Goal: Task Accomplishment & Management: Complete application form

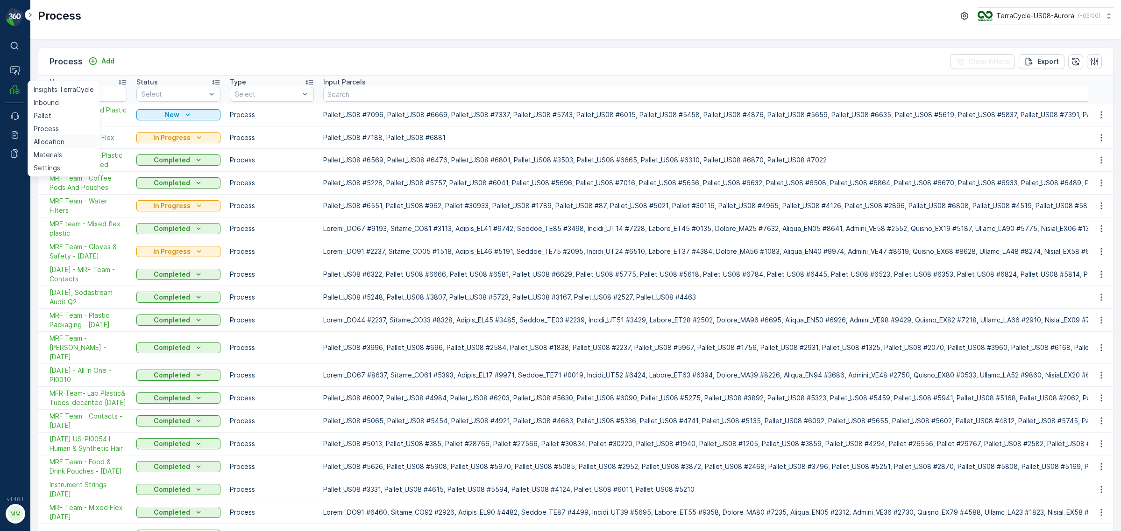
click at [58, 141] on p "Allocation" at bounding box center [49, 141] width 31 height 9
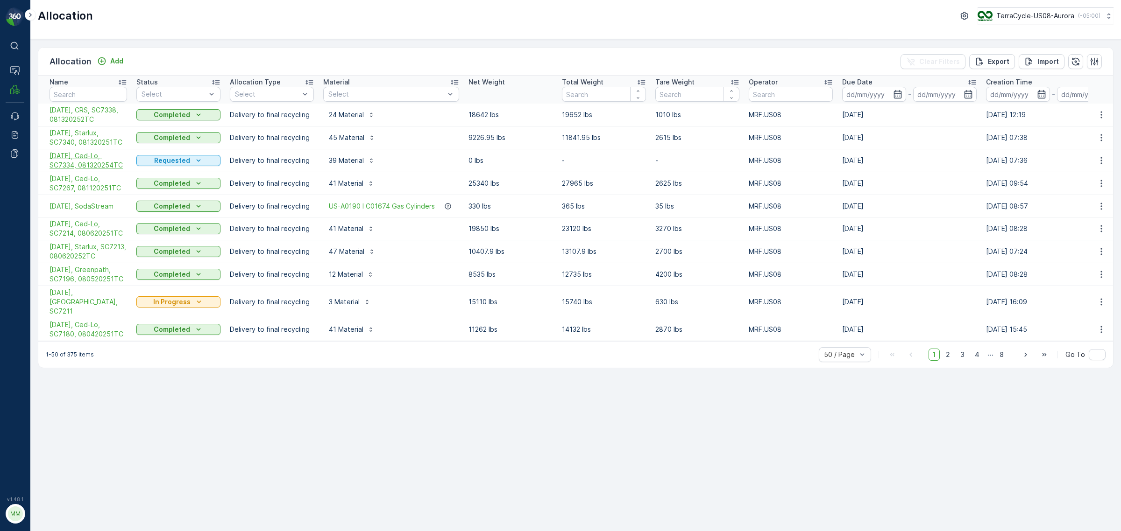
click at [83, 166] on span "[DATE], Ced-Lo, SC7334, 081320254TC" at bounding box center [88, 160] width 78 height 19
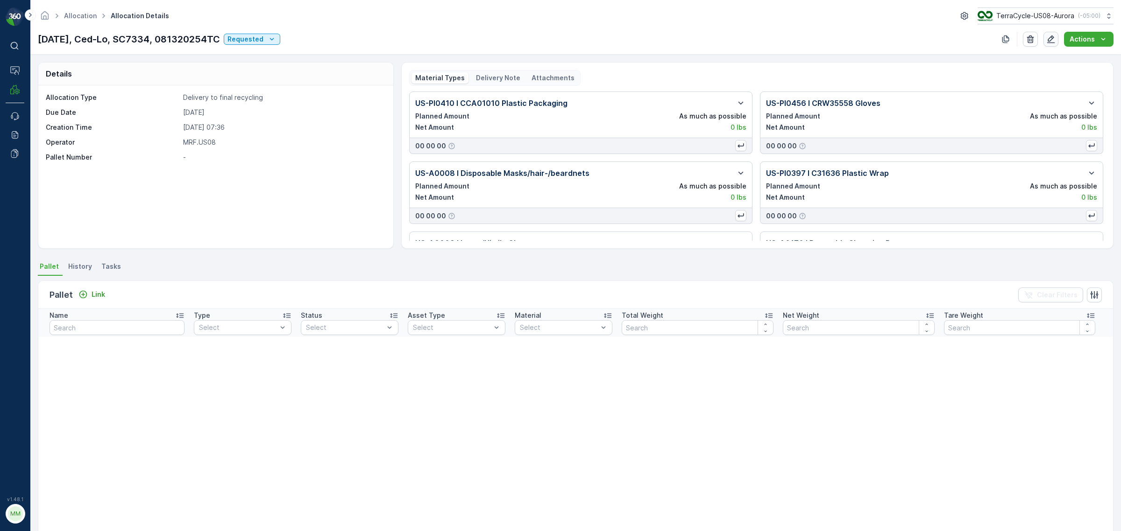
click at [1048, 39] on icon "button" at bounding box center [1050, 39] width 9 height 9
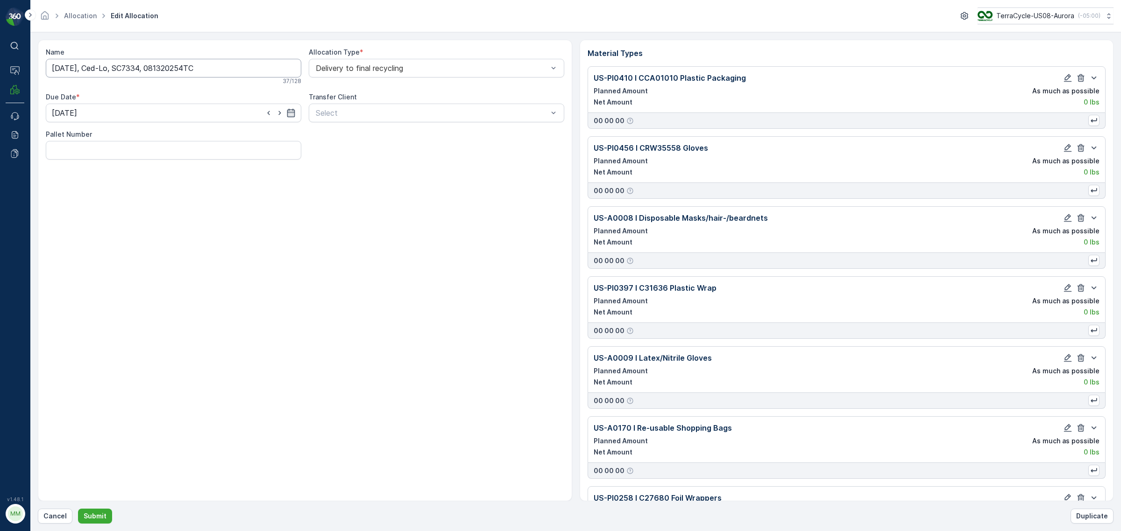
click at [86, 68] on input "[DATE], Ced-Lo, SC7334, 081320254TC" at bounding box center [173, 68] width 255 height 19
click at [80, 68] on input "[DATE], Ced-Lo, SC7334, 081320254TC" at bounding box center [173, 68] width 255 height 19
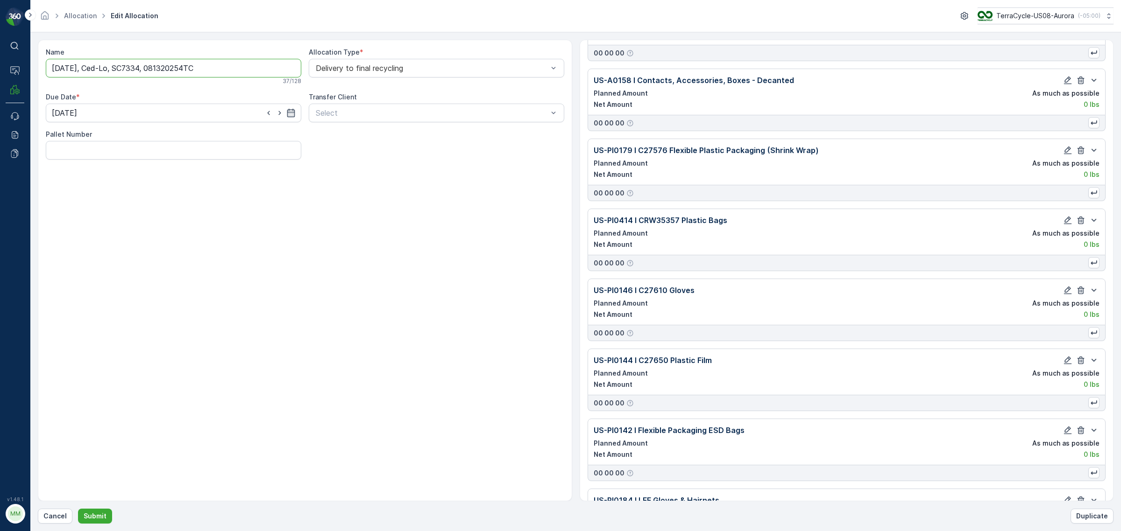
scroll to position [2358, 0]
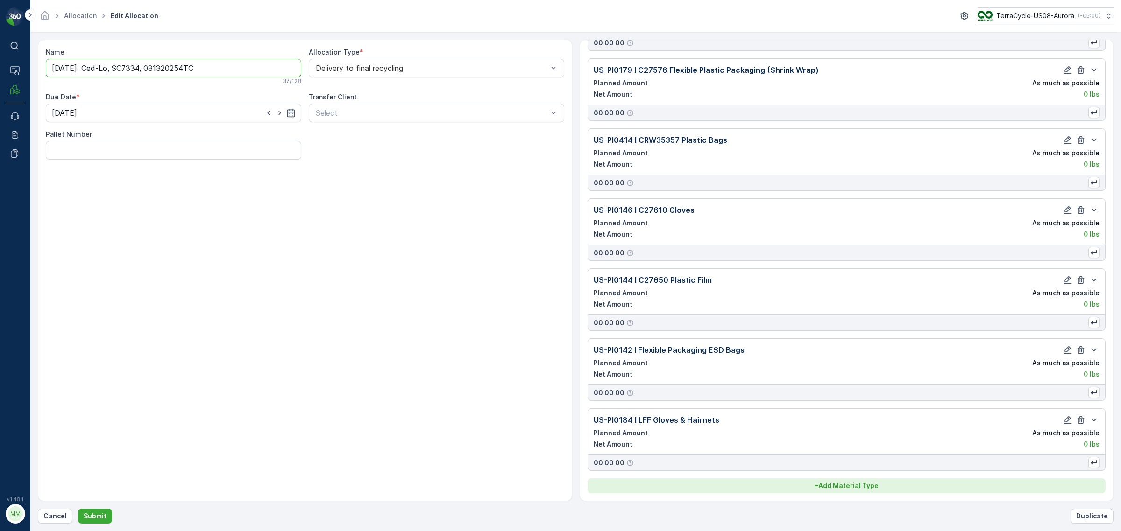
click at [842, 488] on p "+ Add Material Type" at bounding box center [846, 485] width 64 height 9
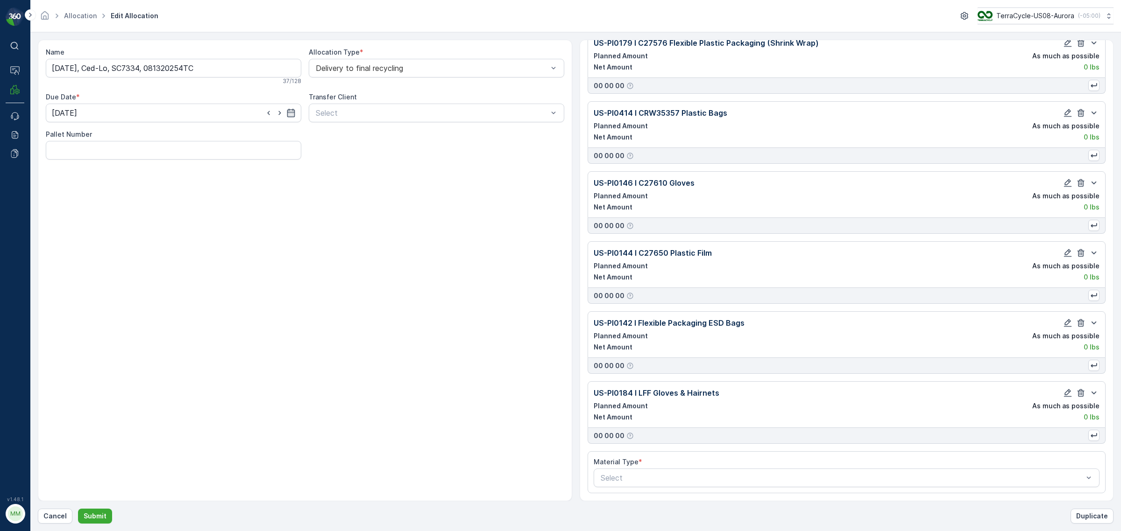
scroll to position [2386, 0]
click at [725, 481] on div at bounding box center [842, 478] width 485 height 8
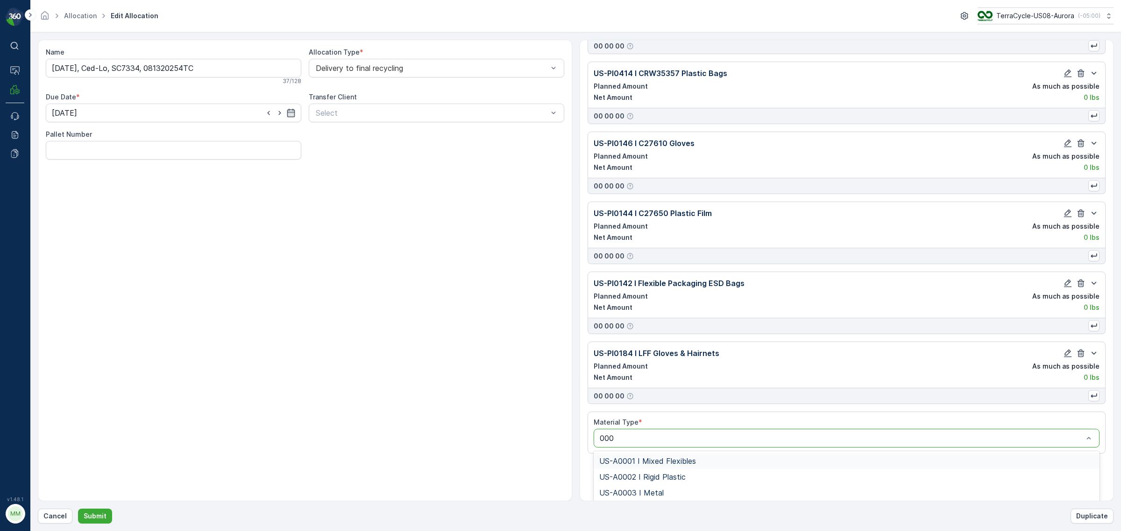
type input "0002"
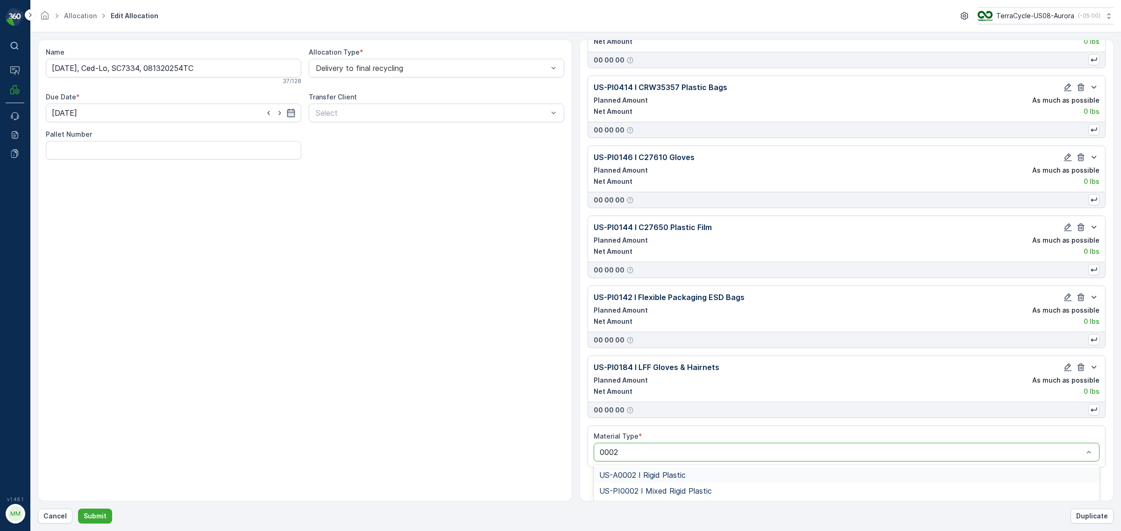
click at [662, 477] on span "US-A0002 I Rigid Plastic" at bounding box center [642, 475] width 86 height 8
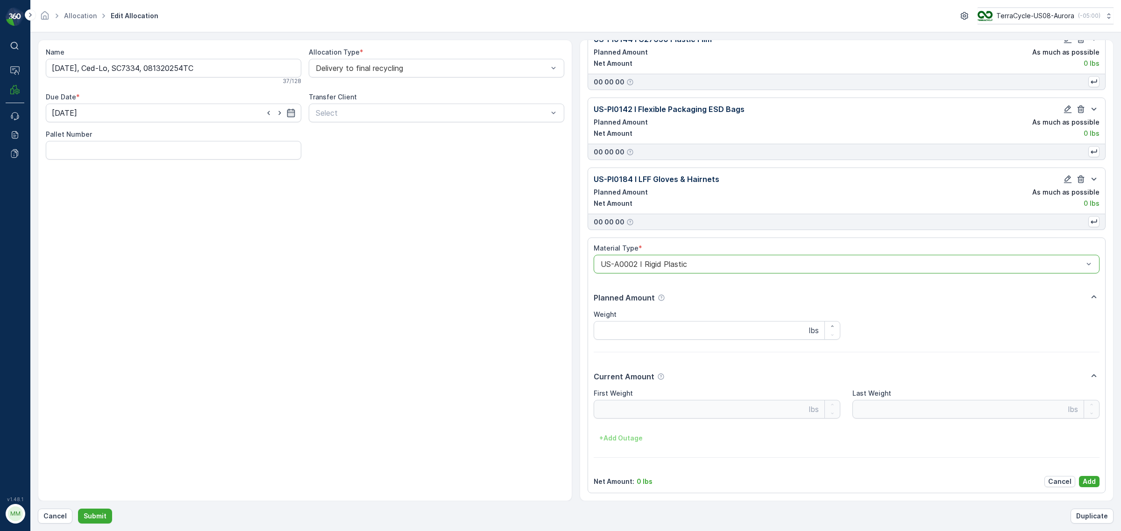
scroll to position [2601, 0]
click at [1090, 477] on p "Add" at bounding box center [1088, 481] width 13 height 9
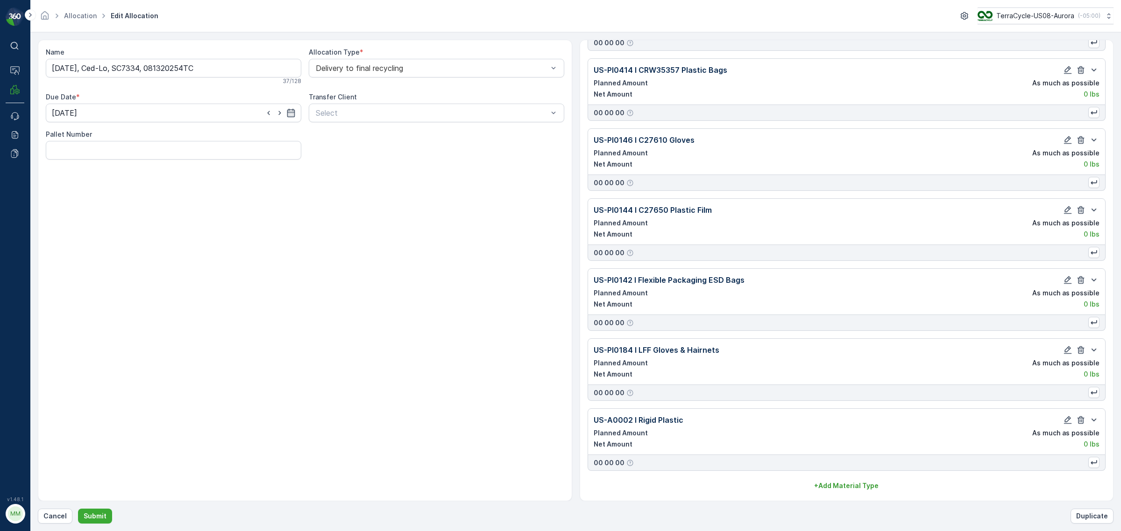
scroll to position [2429, 0]
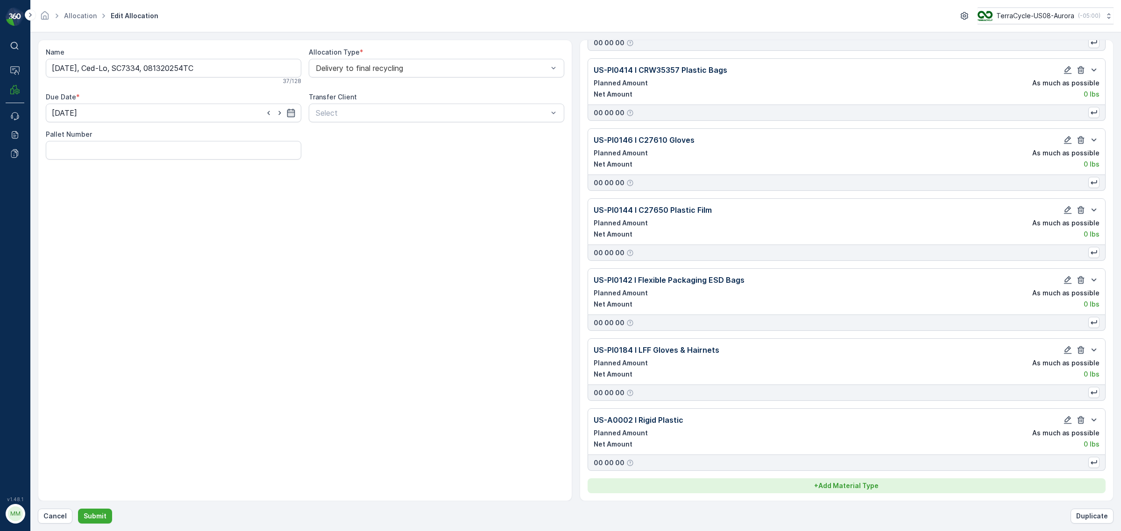
click at [837, 489] on p "+ Add Material Type" at bounding box center [846, 485] width 64 height 9
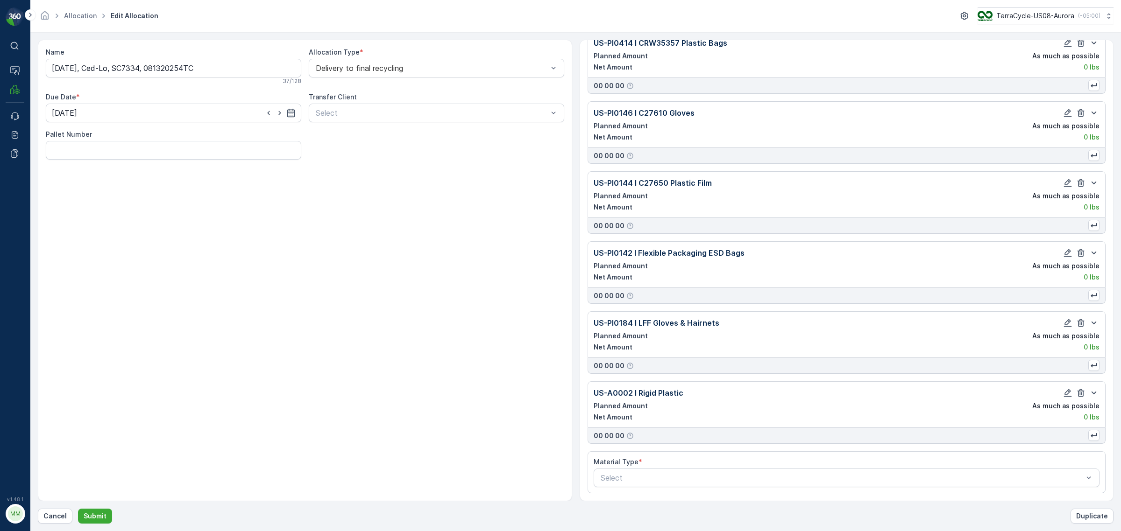
scroll to position [2457, 0]
click at [698, 481] on div at bounding box center [842, 478] width 485 height 8
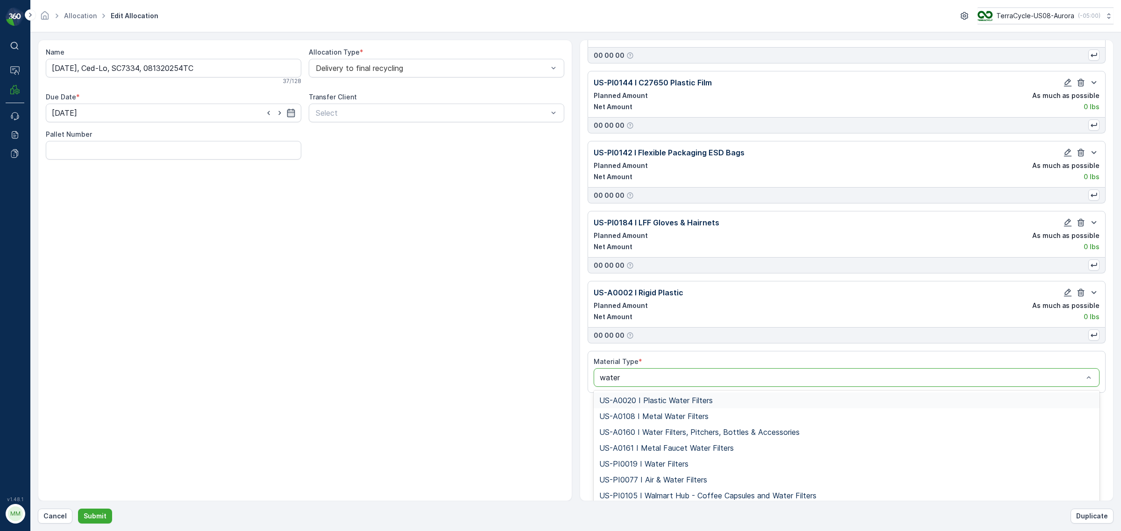
scroll to position [2587, 0]
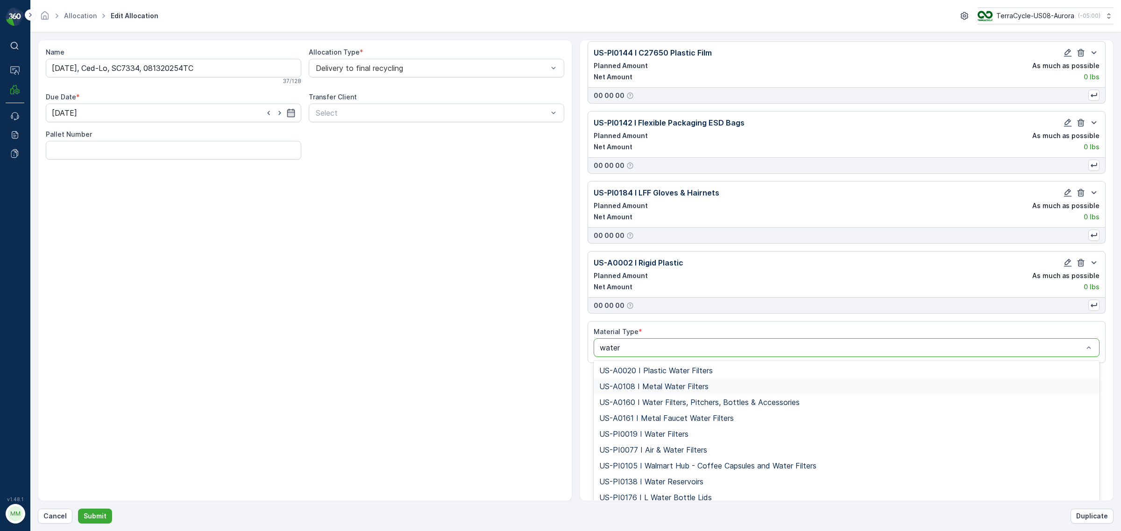
type input "water"
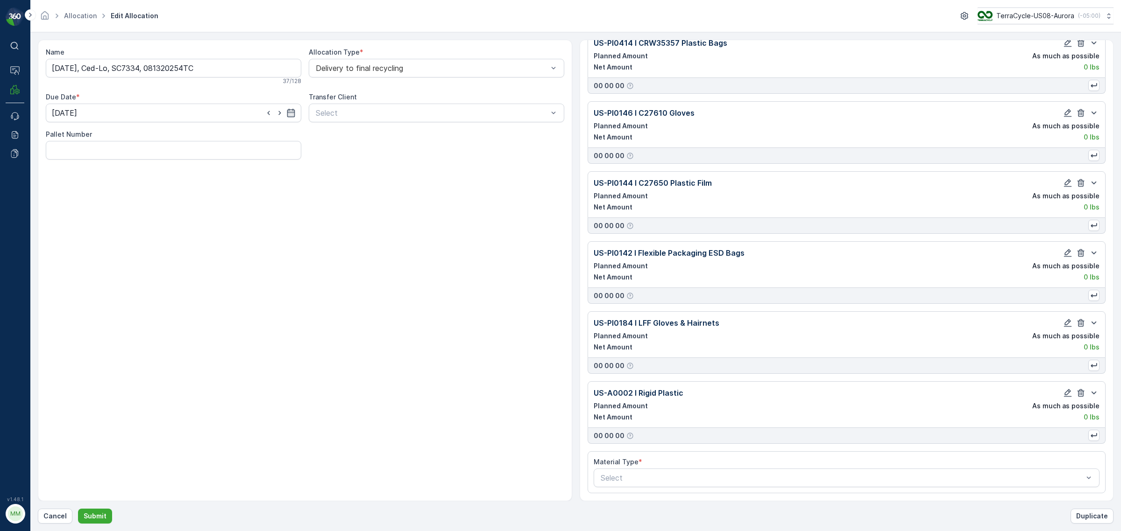
scroll to position [2457, 0]
click at [611, 479] on Type "Select" at bounding box center [846, 478] width 506 height 19
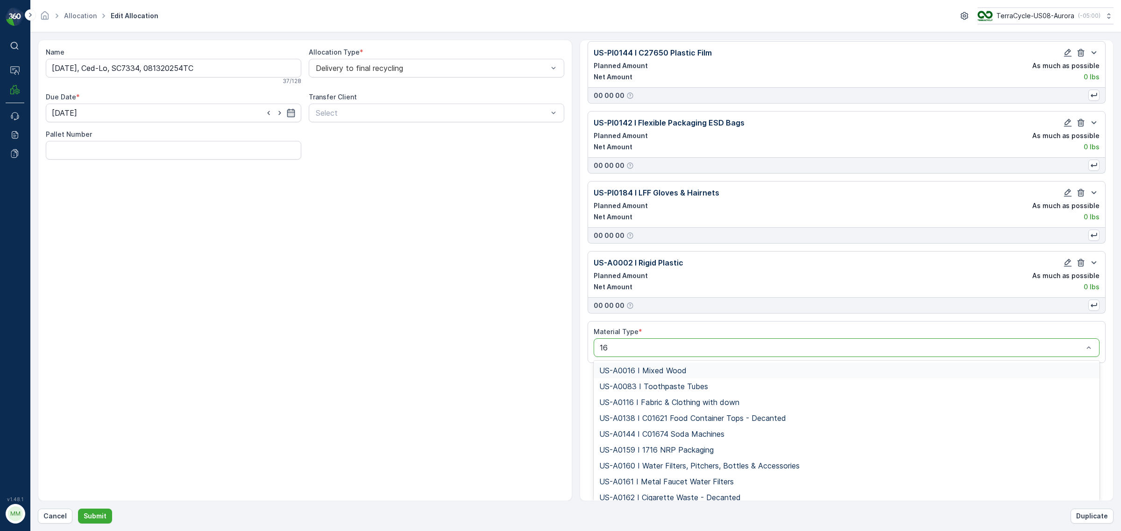
type input "160"
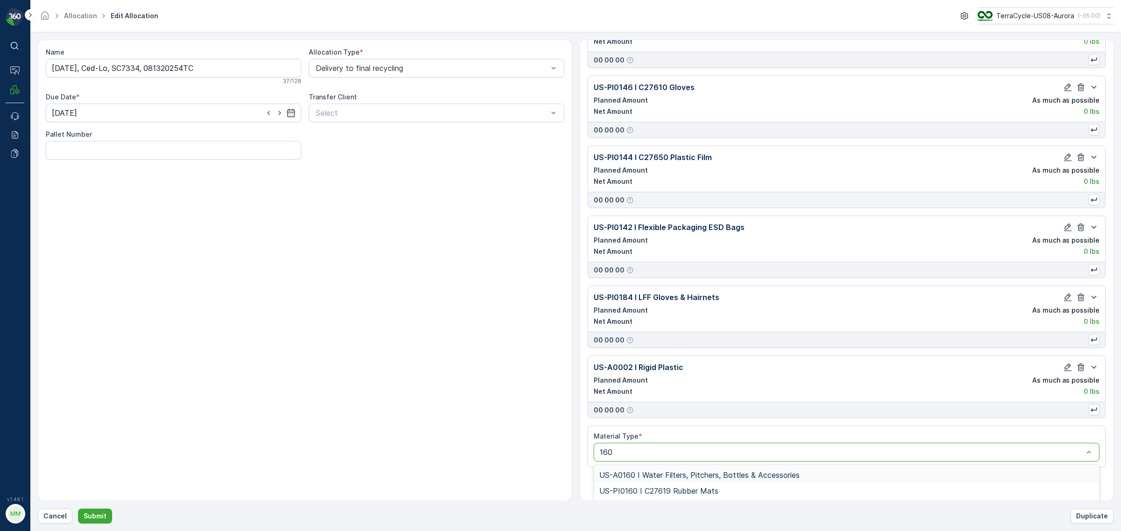
click at [634, 477] on span "US-A0160 I Water Filters, Pitchers, Bottles & Accessories" at bounding box center [699, 475] width 200 height 8
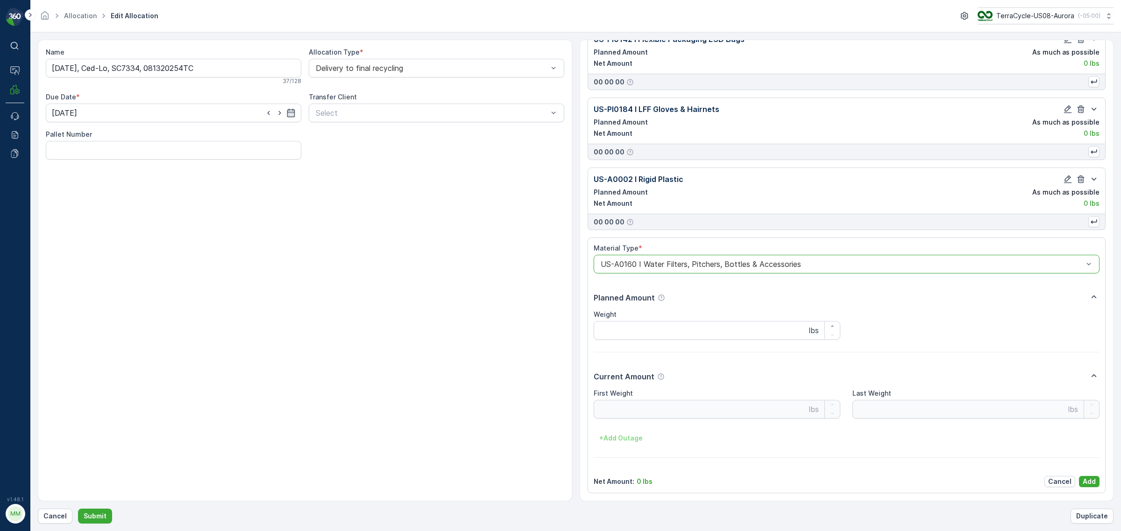
scroll to position [2672, 0]
click at [1088, 480] on p "Add" at bounding box center [1088, 481] width 13 height 9
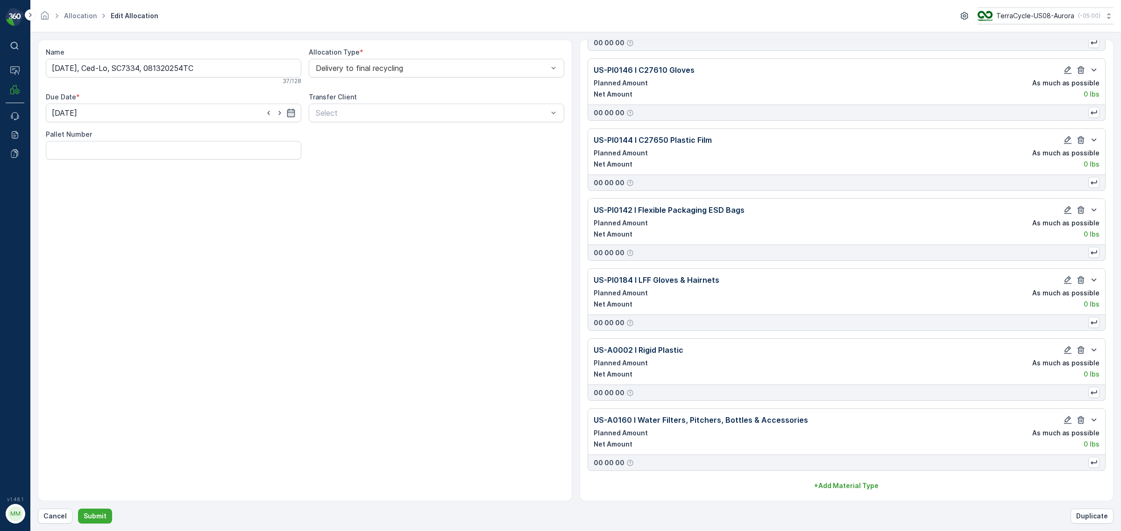
scroll to position [2501, 0]
click at [106, 521] on button "Submit" at bounding box center [95, 516] width 34 height 15
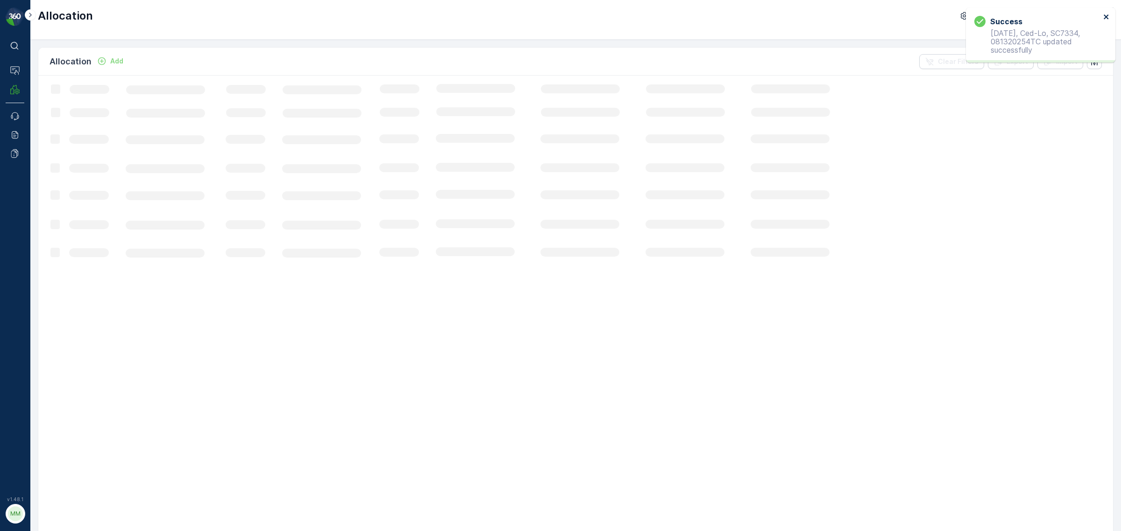
click at [1105, 17] on icon "close" at bounding box center [1105, 16] width 5 height 5
